Goal: Navigation & Orientation: Find specific page/section

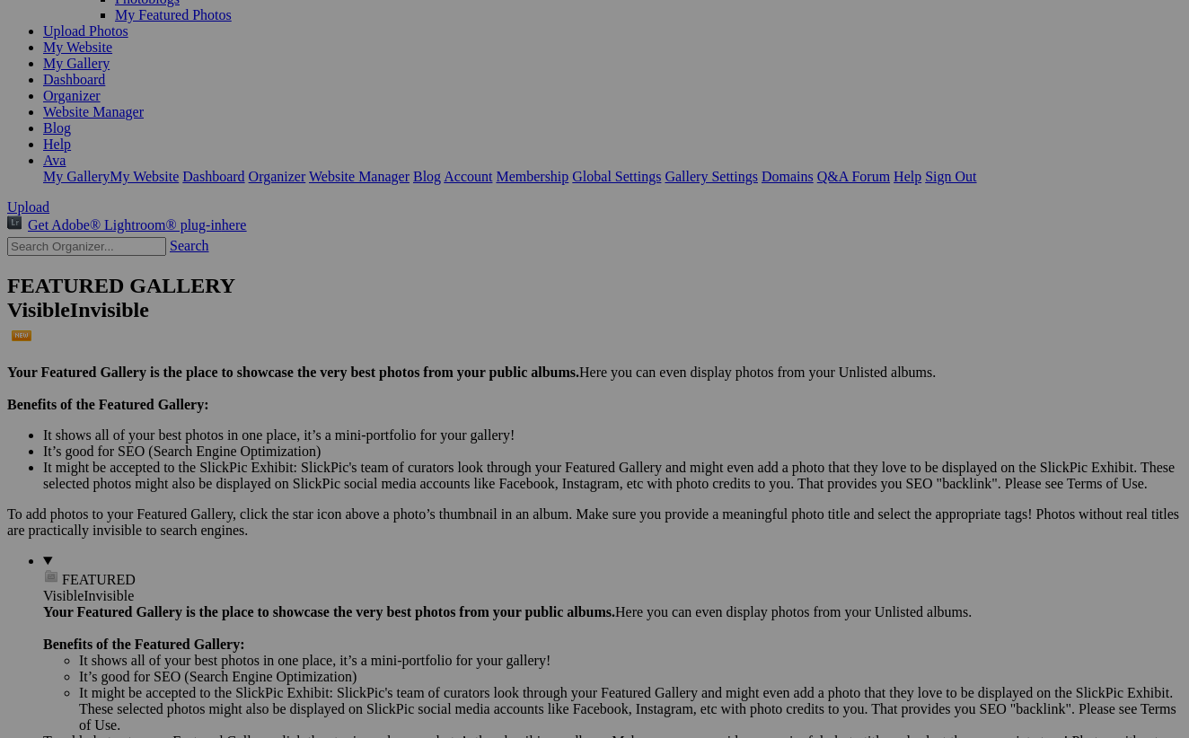
scroll to position [211, 0]
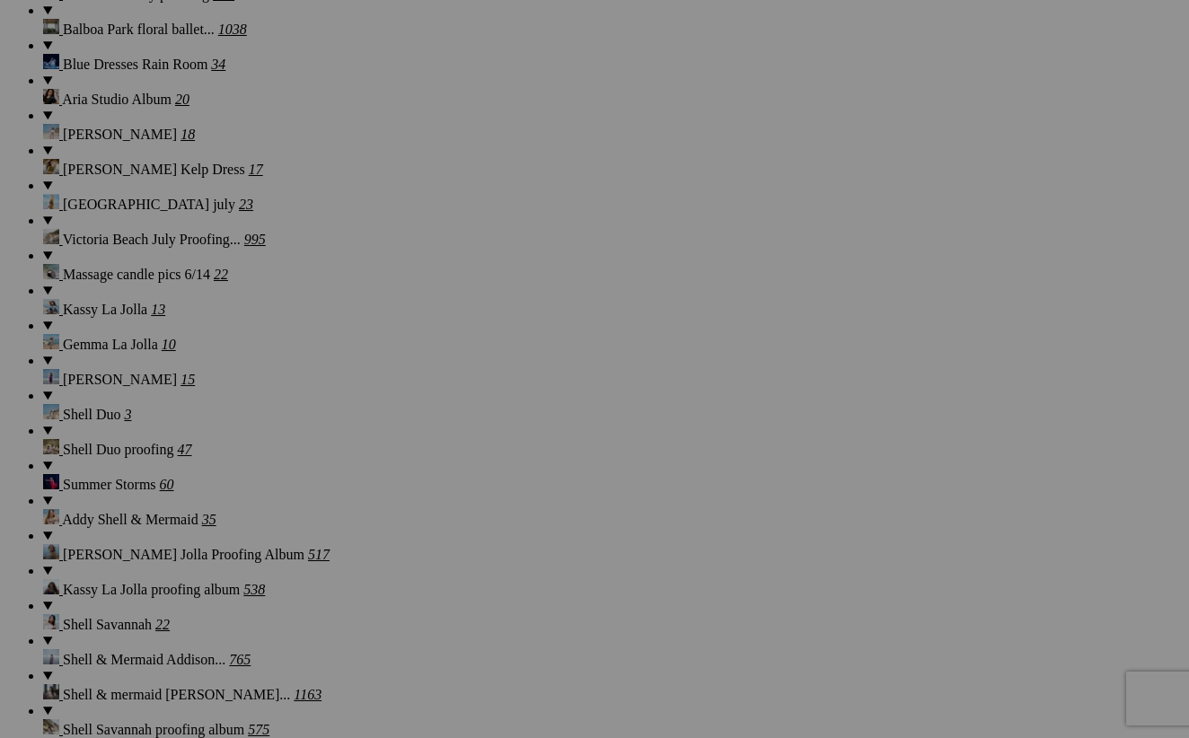
scroll to position [2315, 0]
